Goal: Task Accomplishment & Management: Use online tool/utility

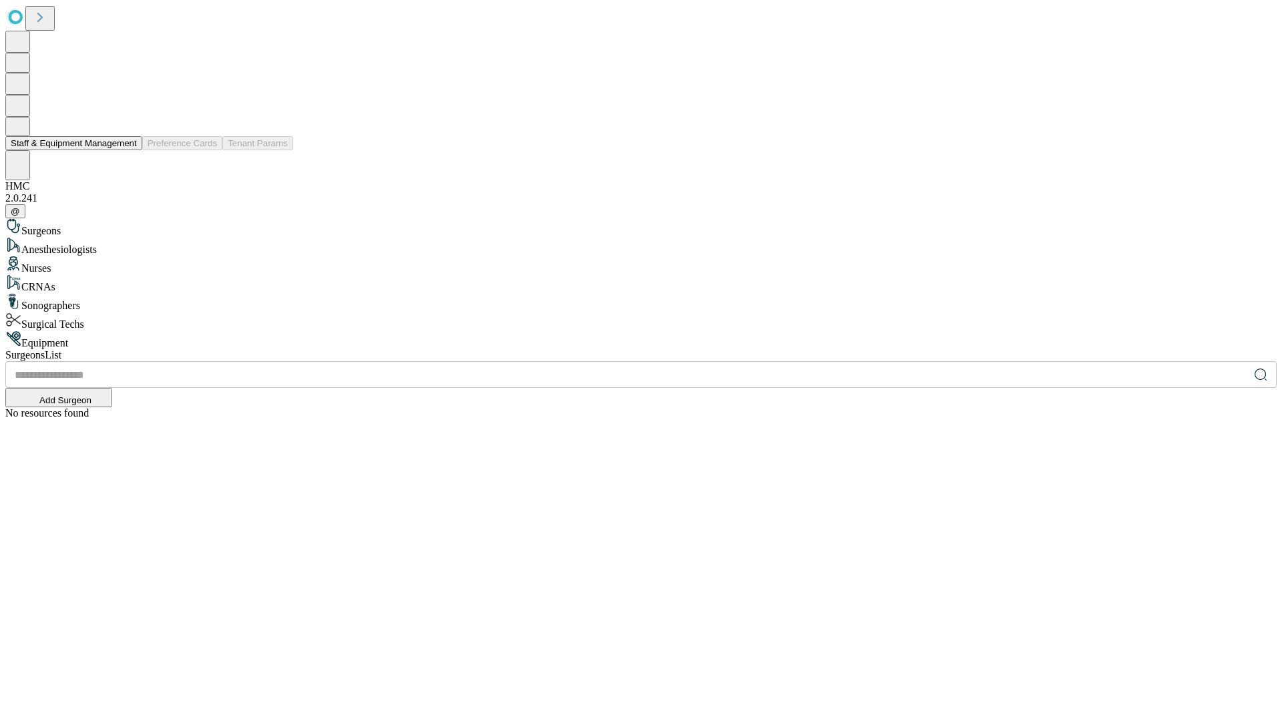
click at [128, 150] on button "Staff & Equipment Management" at bounding box center [73, 143] width 137 height 14
